Goal: Navigation & Orientation: Find specific page/section

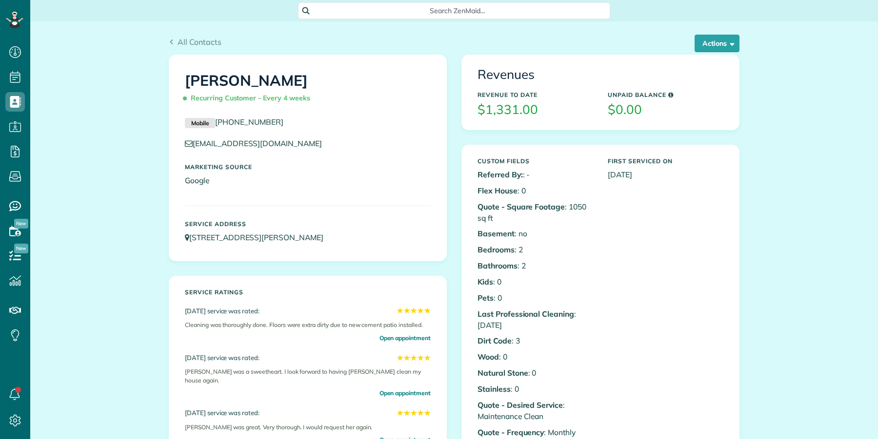
scroll to position [4, 4]
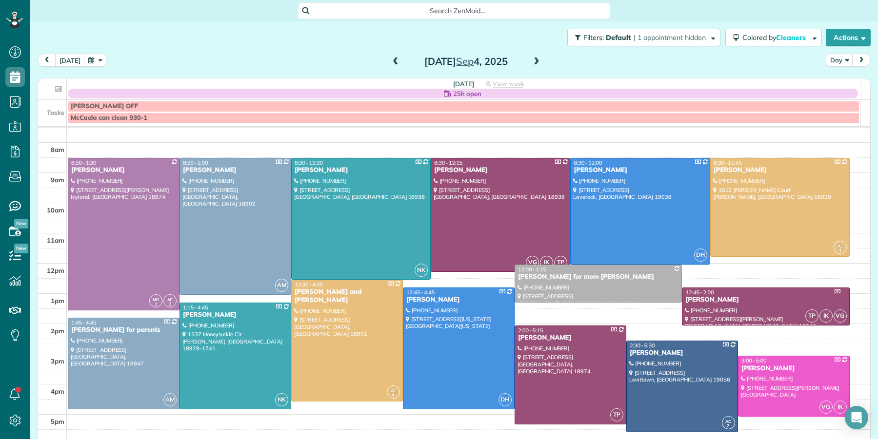
scroll to position [30, 0]
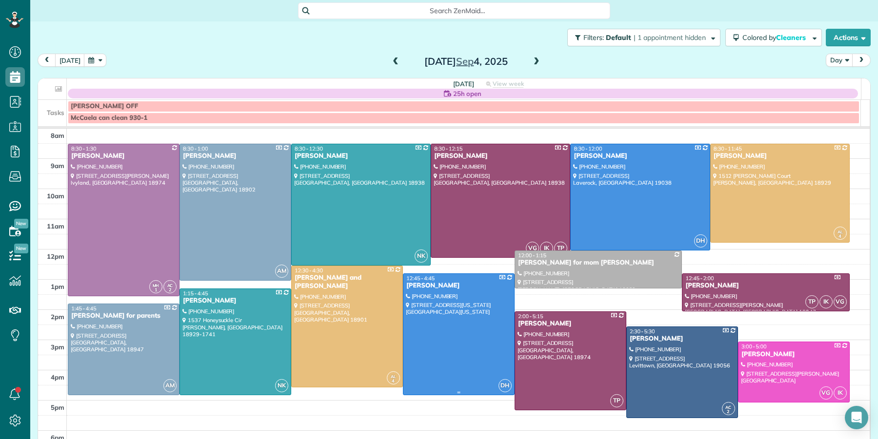
click at [495, 362] on div at bounding box center [458, 334] width 111 height 121
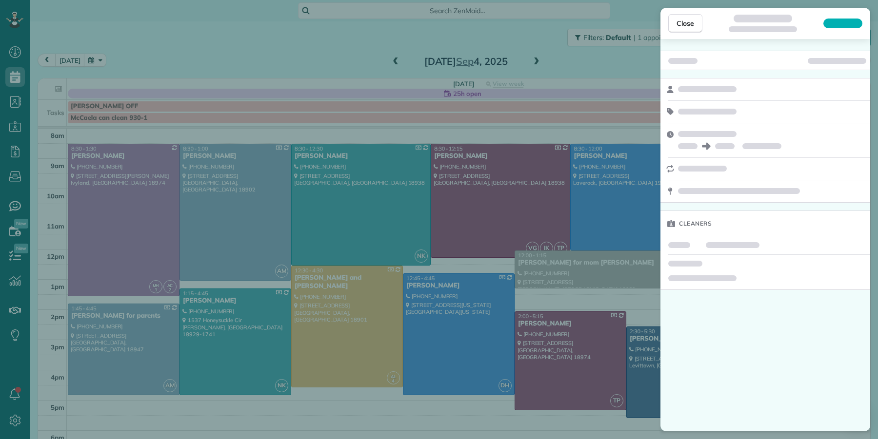
click at [259, 143] on div "Close Cleaners" at bounding box center [439, 219] width 878 height 439
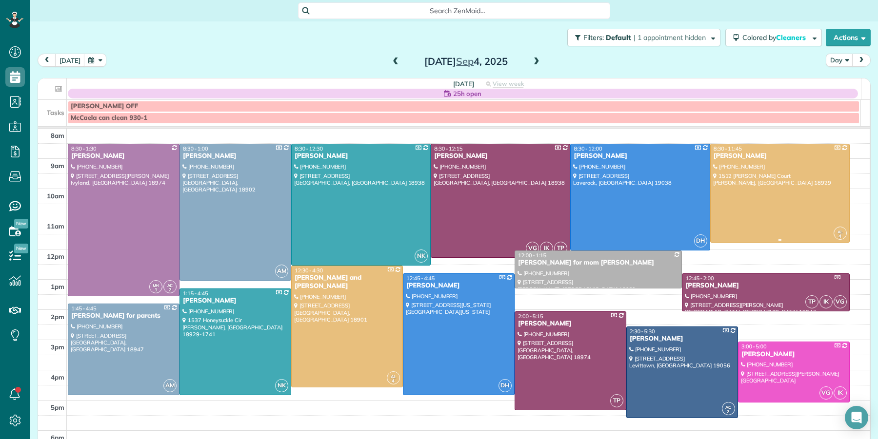
click at [784, 188] on div at bounding box center [780, 193] width 139 height 98
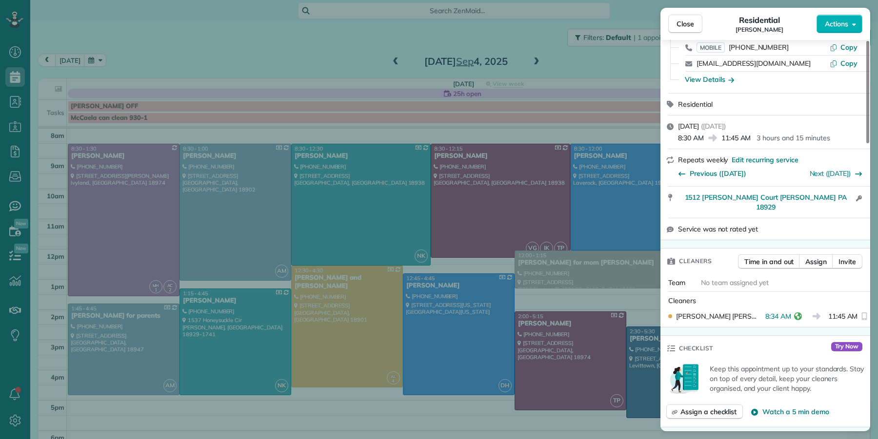
scroll to position [58, 0]
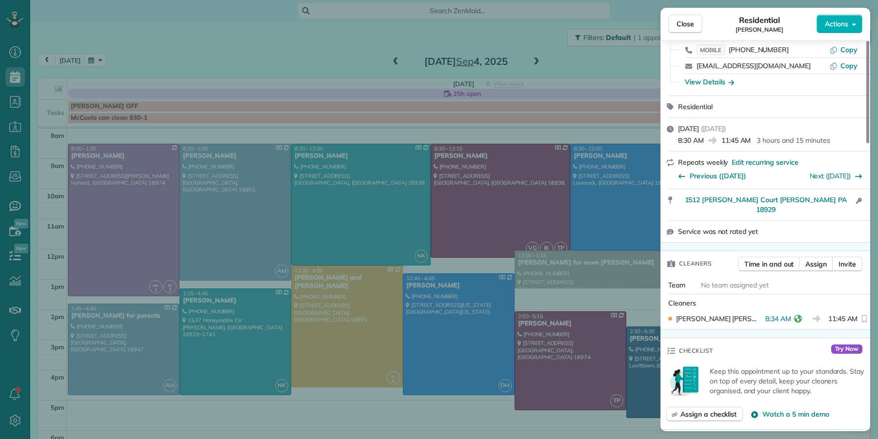
drag, startPoint x: 697, startPoint y: 27, endPoint x: 696, endPoint y: 60, distance: 33.7
click at [697, 27] on button "Close" at bounding box center [685, 24] width 34 height 19
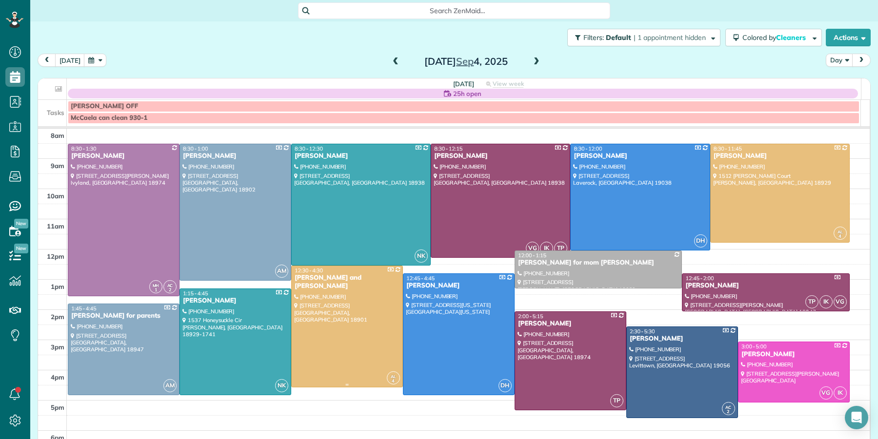
click at [343, 343] on div at bounding box center [347, 326] width 111 height 121
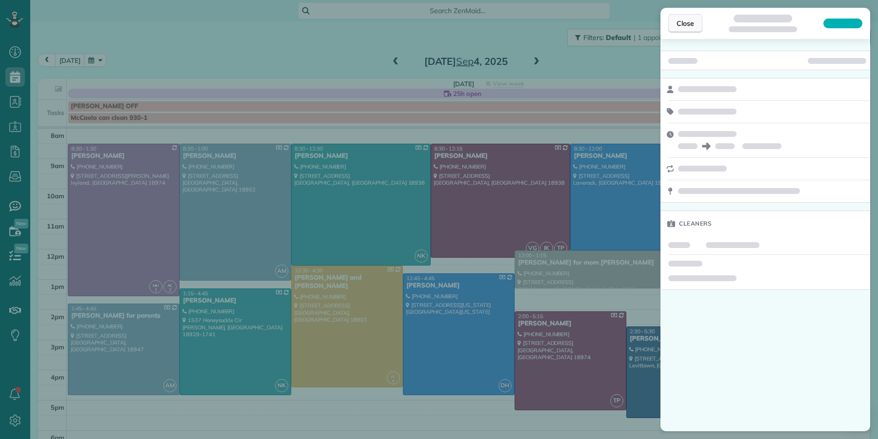
click at [681, 19] on span "Close" at bounding box center [686, 24] width 18 height 10
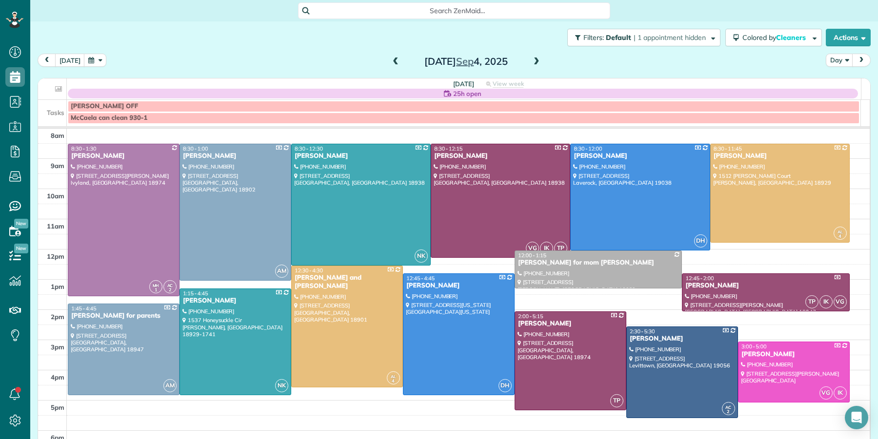
drag, startPoint x: 389, startPoint y: 63, endPoint x: 388, endPoint y: 69, distance: 5.6
click at [390, 63] on span at bounding box center [395, 62] width 11 height 9
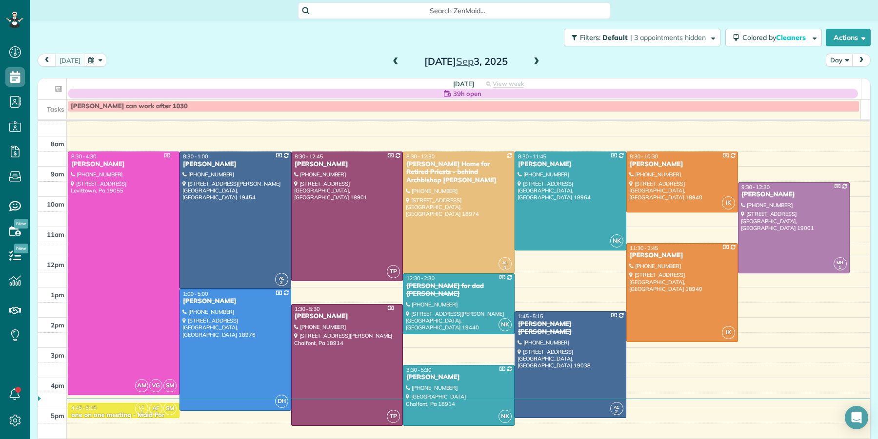
scroll to position [15, 0]
click at [633, 256] on div "Vanessa Shubert" at bounding box center [682, 255] width 106 height 8
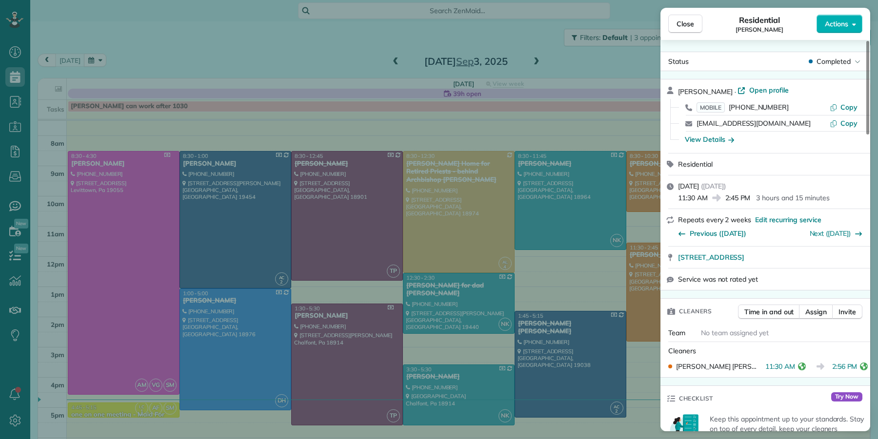
click at [694, 23] on span "Close" at bounding box center [686, 24] width 18 height 10
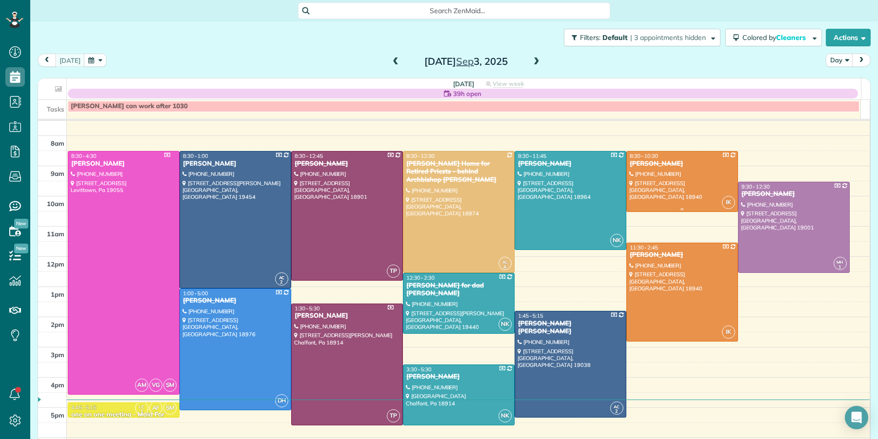
click at [646, 164] on div "[PERSON_NAME]" at bounding box center [682, 164] width 106 height 8
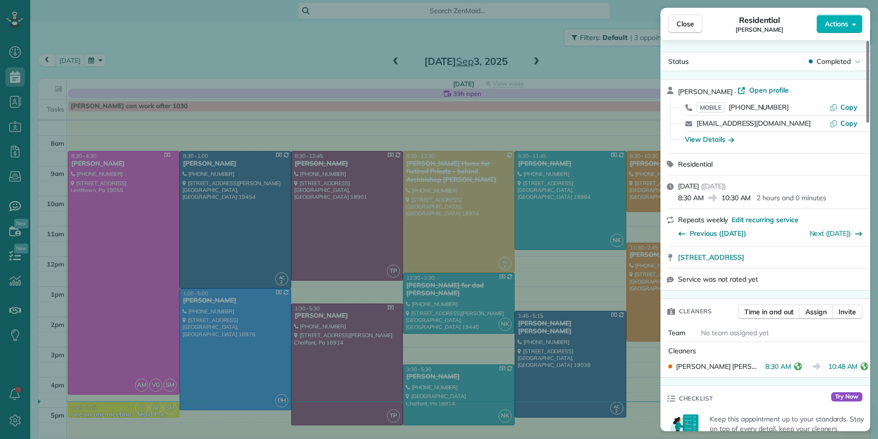
click at [697, 28] on button "Close" at bounding box center [685, 24] width 34 height 19
click at [529, 59] on div "Close Residential Barbara Baldwin Actions Status Completed Barbara Baldwin · Op…" at bounding box center [439, 219] width 878 height 439
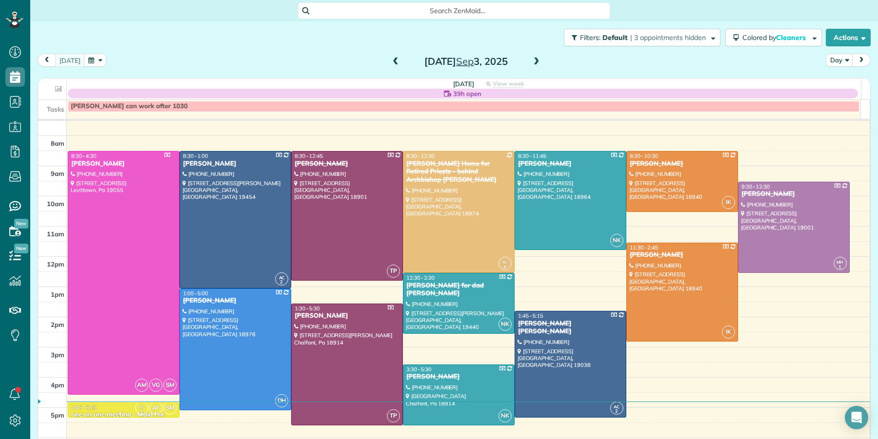
click at [532, 60] on div "Close Residential Barbara Baldwin Actions Status Completed Barbara Baldwin · Op…" at bounding box center [439, 219] width 878 height 439
click at [531, 63] on span at bounding box center [536, 62] width 11 height 9
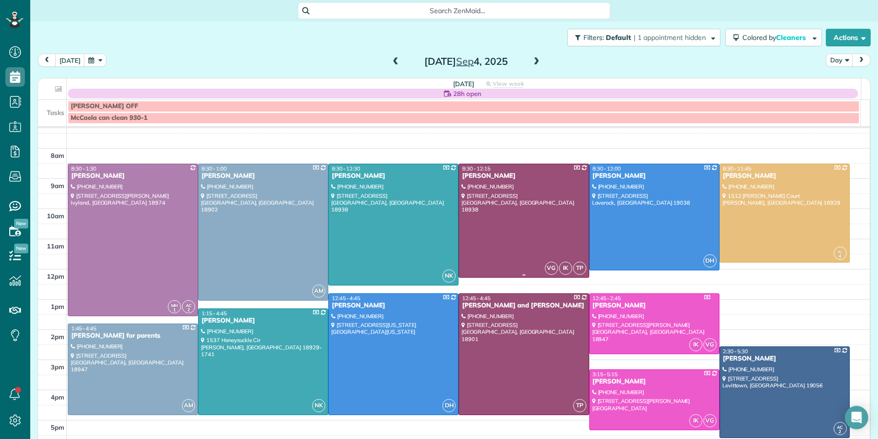
scroll to position [20, 0]
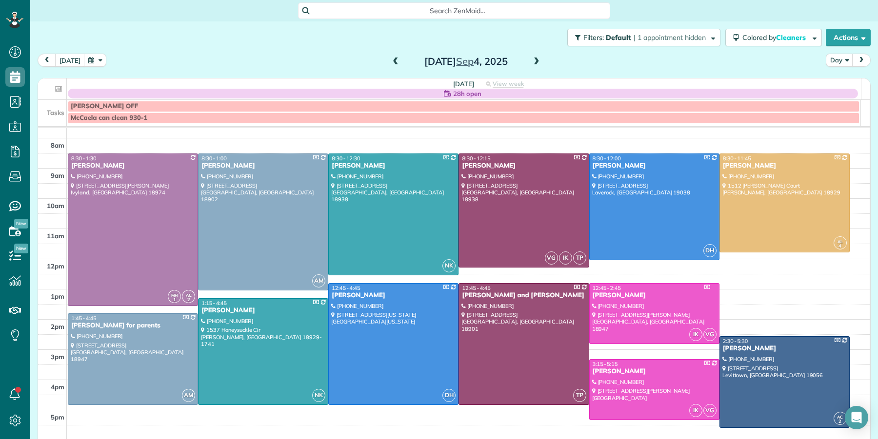
click at [532, 62] on span at bounding box center [536, 62] width 11 height 9
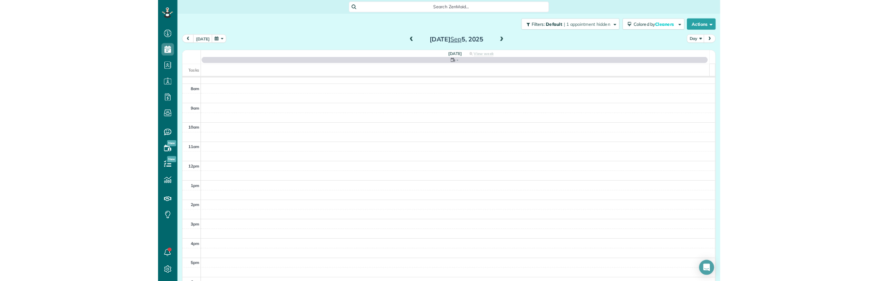
scroll to position [0, 0]
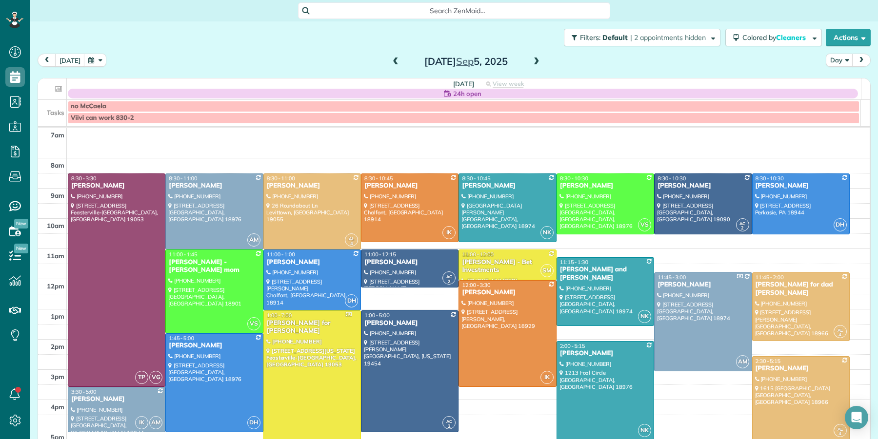
click at [390, 62] on span at bounding box center [395, 62] width 11 height 9
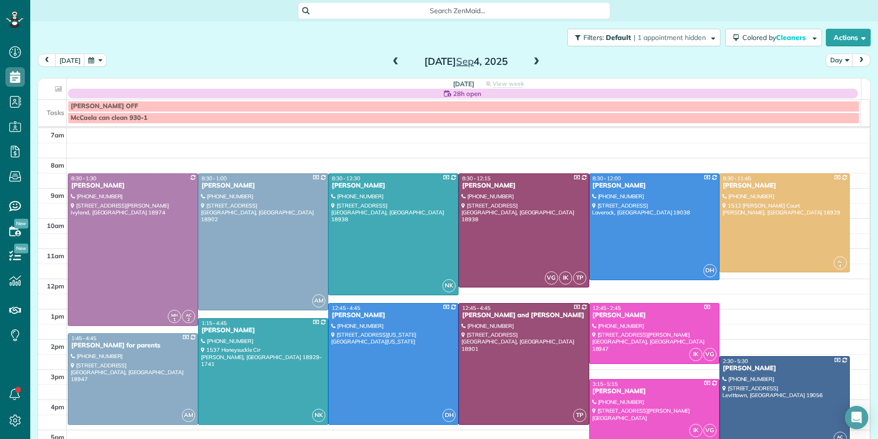
click at [531, 64] on span at bounding box center [536, 62] width 11 height 9
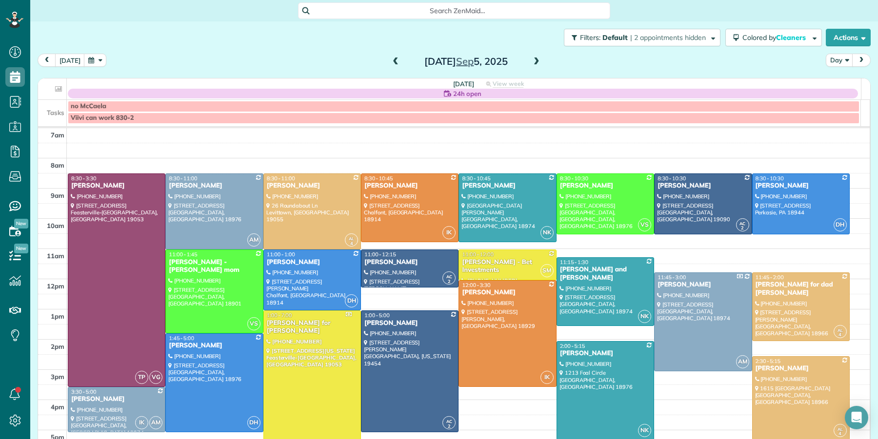
click at [390, 61] on span at bounding box center [395, 62] width 11 height 9
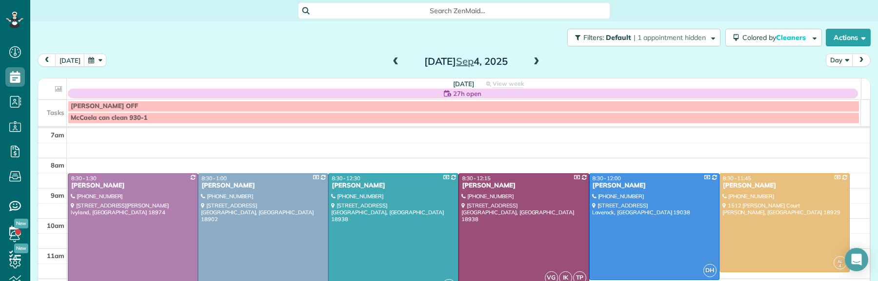
scroll to position [281, 30]
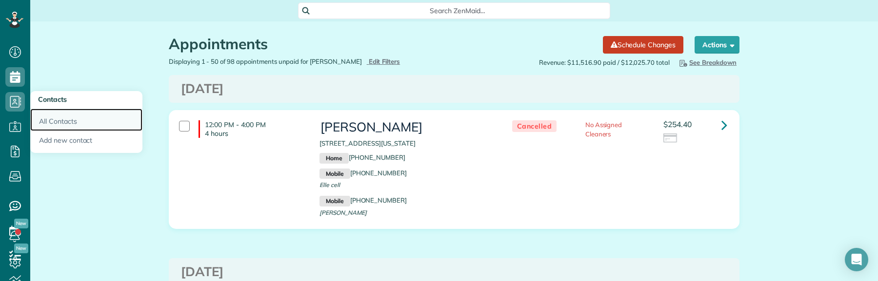
click at [61, 124] on link "All Contacts" at bounding box center [86, 120] width 112 height 22
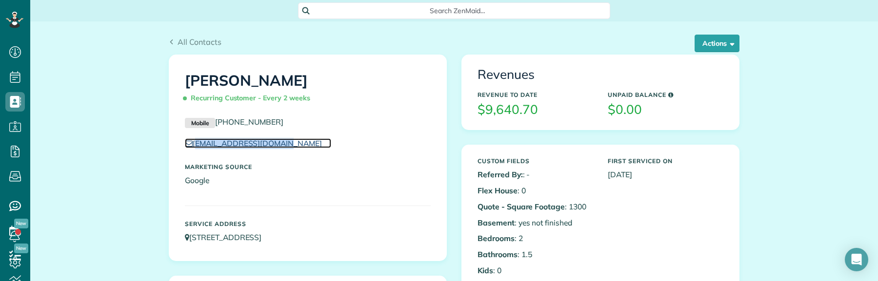
scroll to position [4, 4]
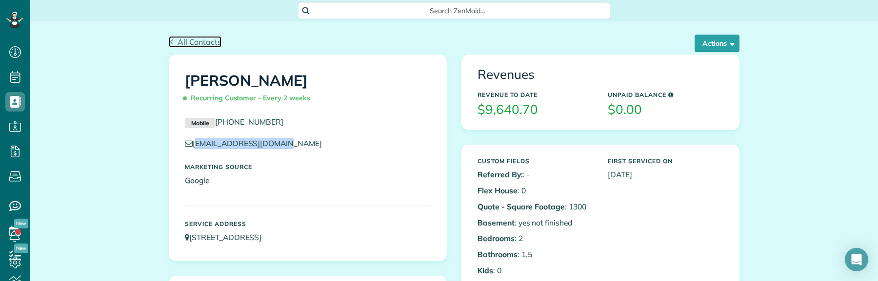
click at [179, 43] on span "All Contacts" at bounding box center [200, 42] width 44 height 10
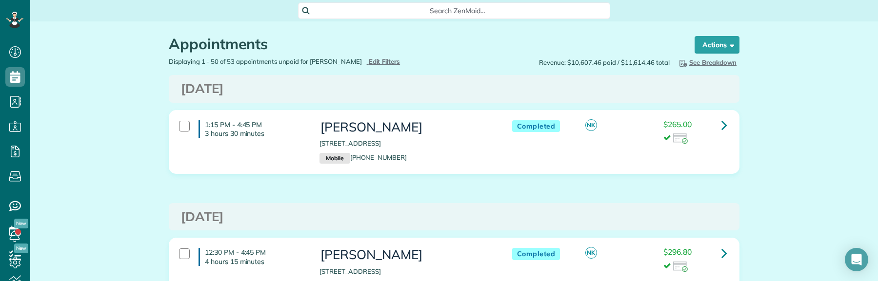
scroll to position [4, 4]
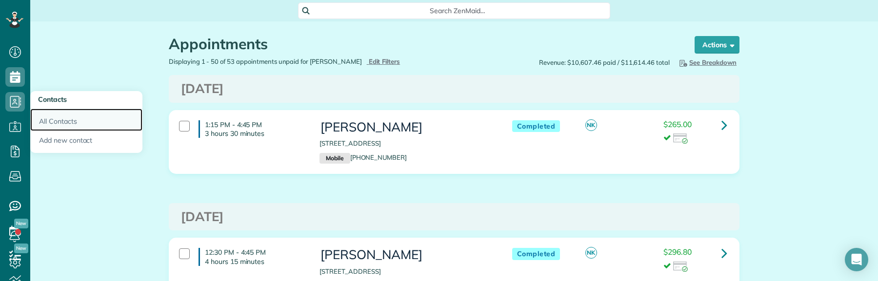
click at [65, 126] on link "All Contacts" at bounding box center [86, 120] width 112 height 22
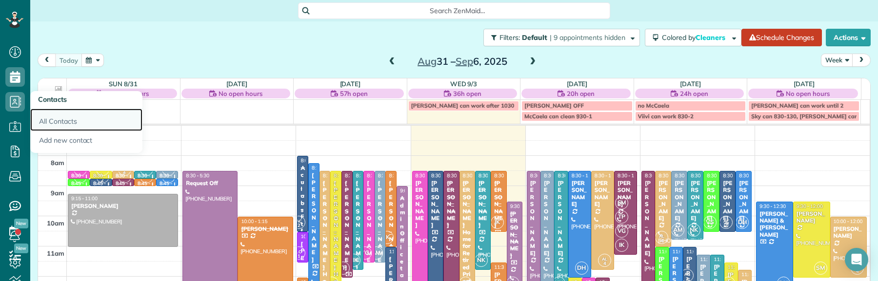
click at [72, 120] on link "All Contacts" at bounding box center [86, 120] width 112 height 22
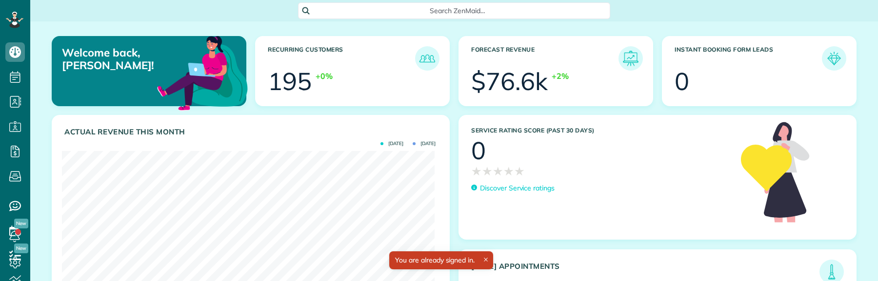
scroll to position [165, 373]
